Goal: Find specific page/section: Find specific page/section

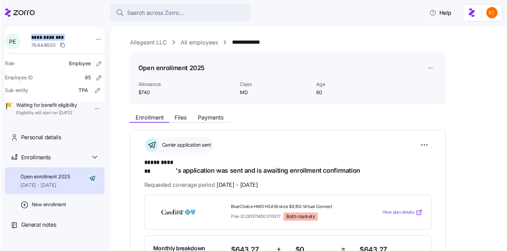
scroll to position [3, 0]
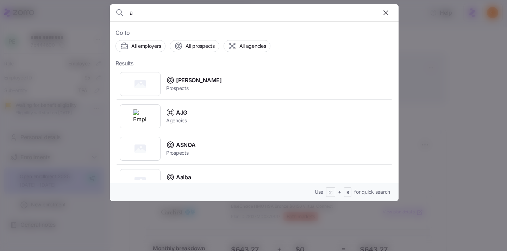
type input "a"
click at [387, 10] on icon "button" at bounding box center [386, 12] width 8 height 8
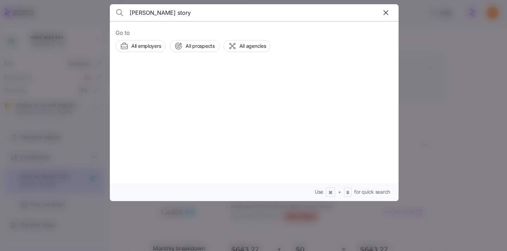
type input "dana story"
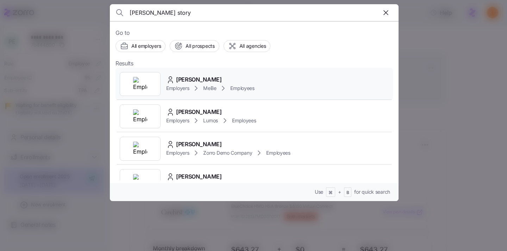
click at [180, 90] on span "Employers" at bounding box center [177, 88] width 23 height 7
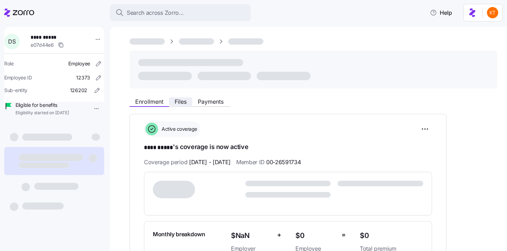
click at [181, 105] on button "Files" at bounding box center [180, 101] width 23 height 8
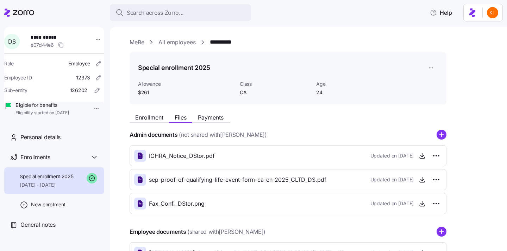
scroll to position [55, 0]
